Goal: Transaction & Acquisition: Purchase product/service

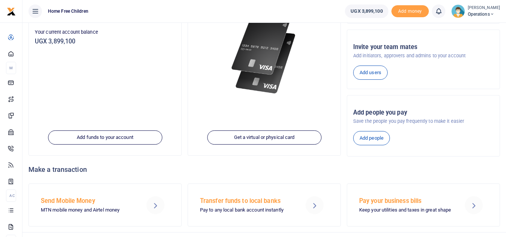
scroll to position [116, 0]
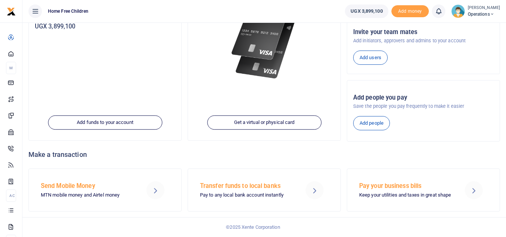
click at [88, 185] on h5 "Send Mobile Money" at bounding box center [88, 185] width 95 height 7
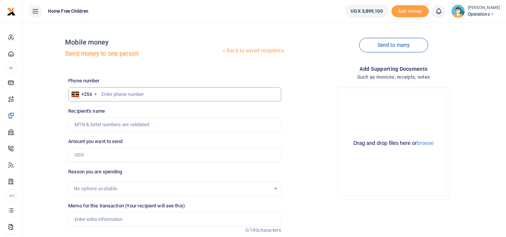
click at [125, 96] on input "text" at bounding box center [174, 94] width 213 height 14
type input "702111347"
type input "[PERSON_NAME]"
type input "702111347"
click at [133, 153] on input "Amount you want to send" at bounding box center [174, 155] width 213 height 14
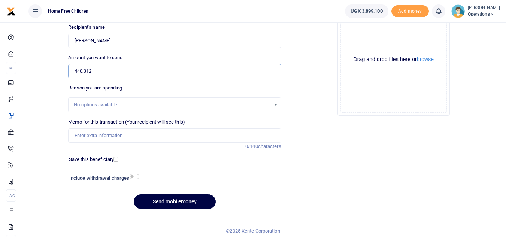
scroll to position [85, 0]
type input "440,312"
click at [239, 137] on input "Memo for this transaction (Your recipient will see this)" at bounding box center [174, 135] width 213 height 14
type input "T"
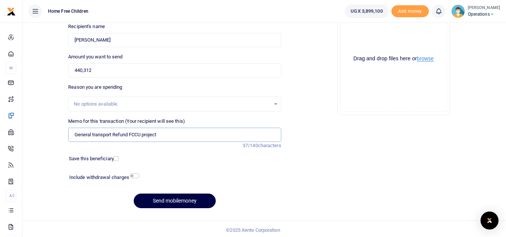
type input "General transport Refund FCCU project"
click at [423, 61] on button "browse" at bounding box center [425, 59] width 17 height 6
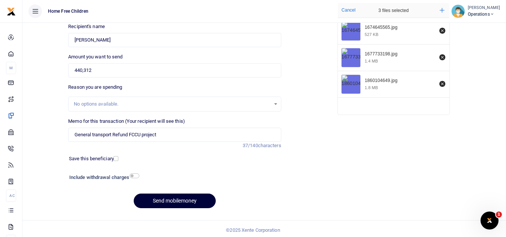
click at [186, 200] on button "Send mobilemoney" at bounding box center [175, 201] width 82 height 15
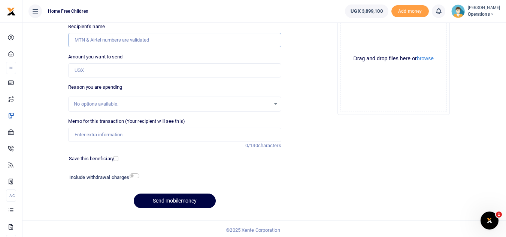
click at [195, 35] on input "Recipient's name" at bounding box center [174, 40] width 213 height 14
click at [186, 41] on input "Recipient's name" at bounding box center [174, 40] width 213 height 14
type input "Mary Naddima"
click at [124, 73] on input "Amount you want to send" at bounding box center [174, 70] width 213 height 14
type input "458,000"
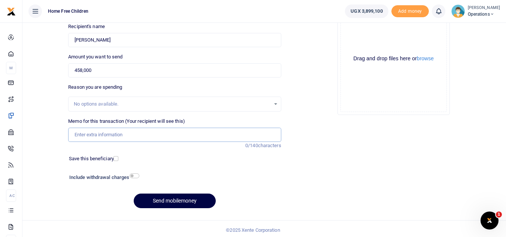
click at [130, 135] on input "Memo for this transaction (Your recipient will see this)" at bounding box center [174, 135] width 213 height 14
type input "General transport Refund FCCU project"
click at [424, 57] on button "browse" at bounding box center [425, 59] width 17 height 6
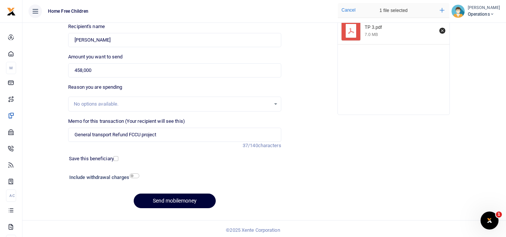
click at [164, 201] on button "Send mobilemoney" at bounding box center [175, 201] width 82 height 15
click at [141, 100] on div "No options available." at bounding box center [172, 103] width 196 height 7
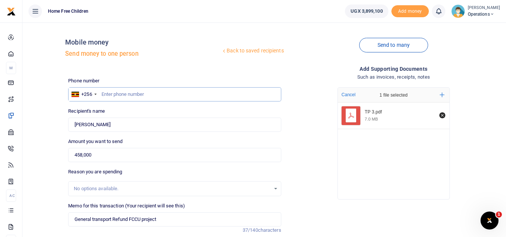
click at [177, 100] on input "text" at bounding box center [174, 94] width 213 height 14
type input "758865840"
click at [172, 122] on input "Mary Naddima" at bounding box center [174, 125] width 213 height 14
type input "M"
click at [152, 94] on input "758865840" at bounding box center [174, 94] width 213 height 14
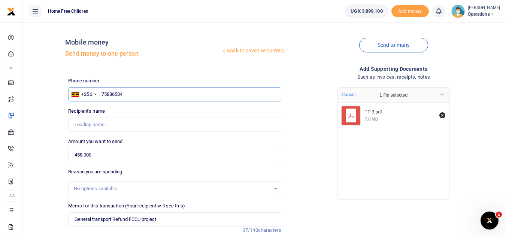
type input "758865840"
type input "Mary Naddima"
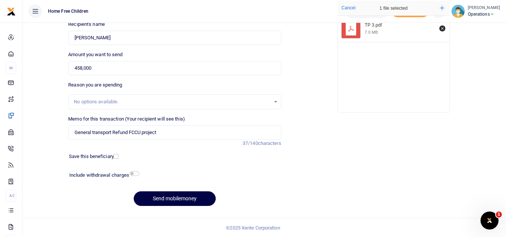
scroll to position [87, 0]
click at [180, 197] on button "Send mobilemoney" at bounding box center [175, 198] width 82 height 15
